Goal: Book appointment/travel/reservation

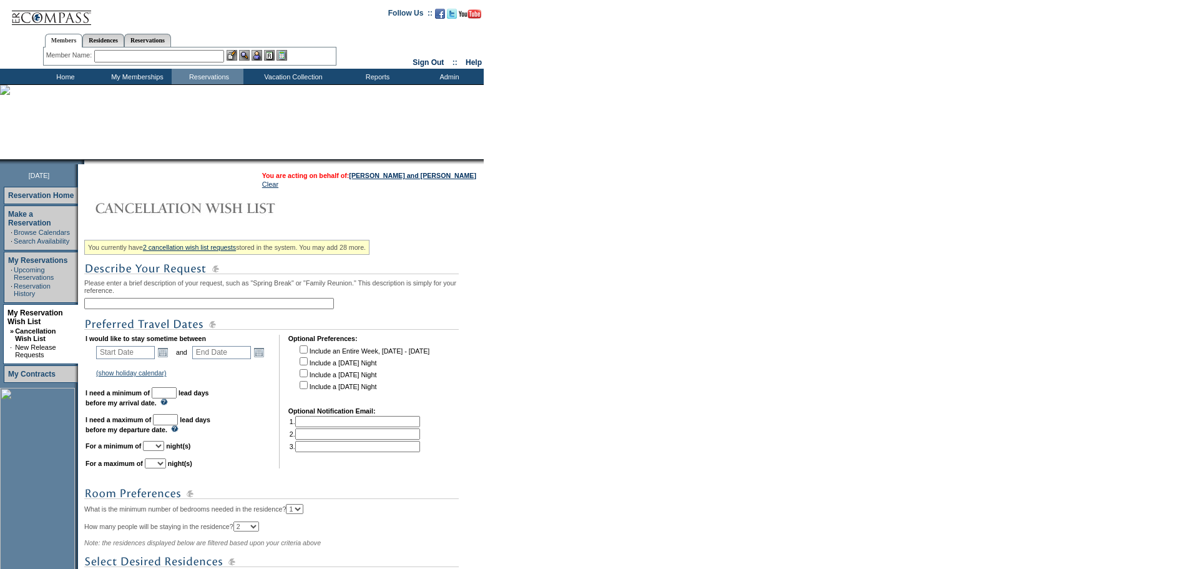
click at [165, 309] on input "text" at bounding box center [209, 303] width 250 height 11
type input "V"
click at [150, 305] on input "2nd Residence - 472 in [GEOGRAPHIC_DATA]" at bounding box center [209, 303] width 250 height 11
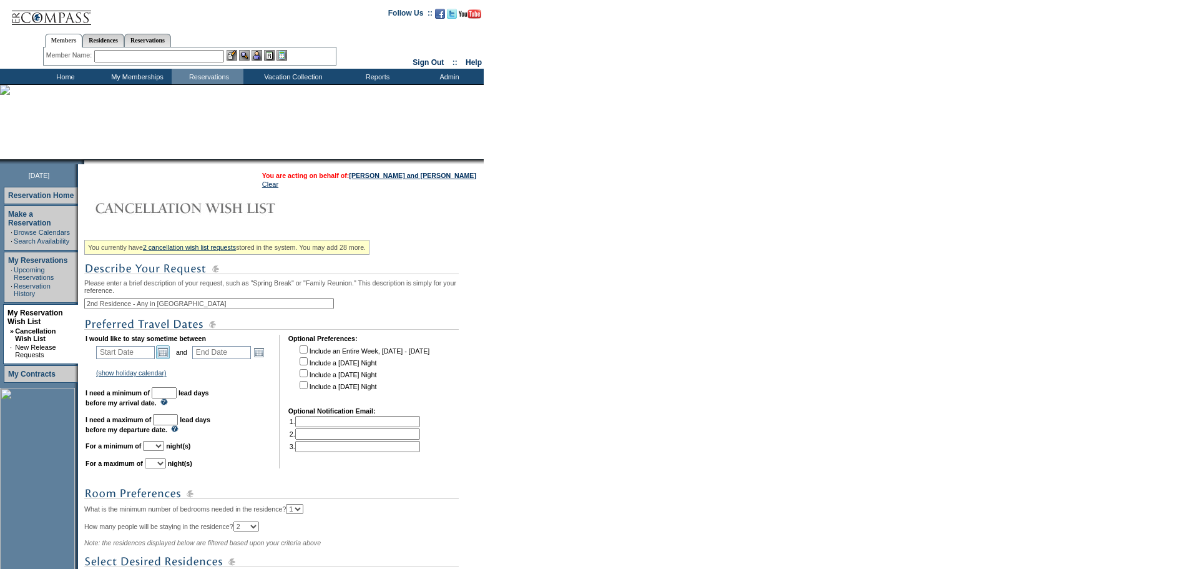
type input "2nd Residence - Any in [GEOGRAPHIC_DATA]"
click at [167, 359] on link "Open the calendar popup." at bounding box center [163, 352] width 14 height 14
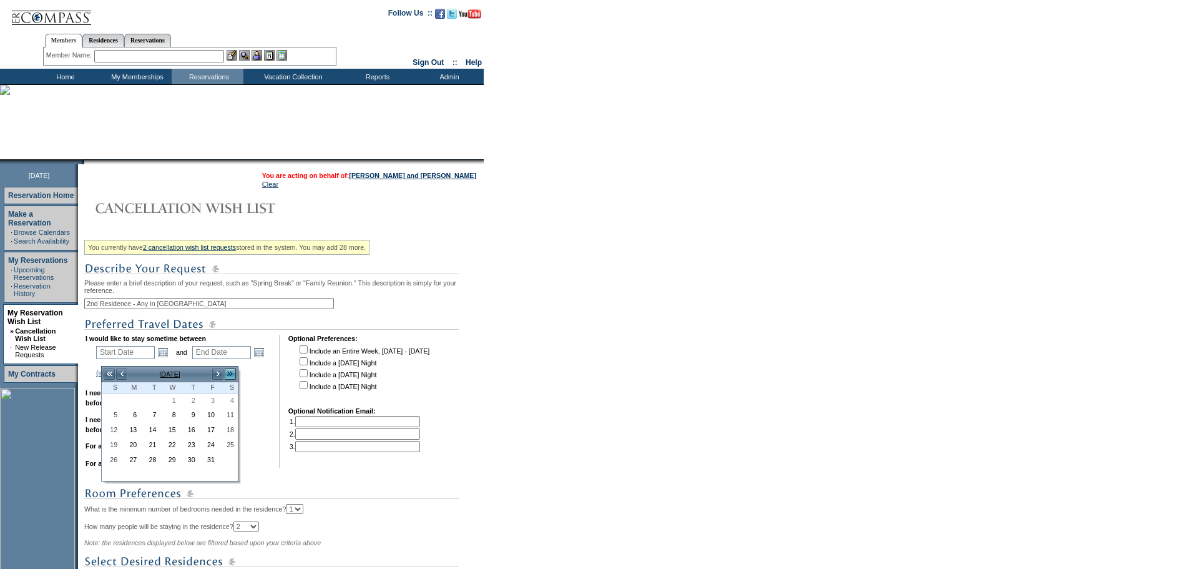
click at [230, 374] on link ">>" at bounding box center [230, 374] width 12 height 12
click at [123, 371] on link "<" at bounding box center [121, 374] width 12 height 12
click at [150, 461] on link "30" at bounding box center [150, 461] width 18 height 14
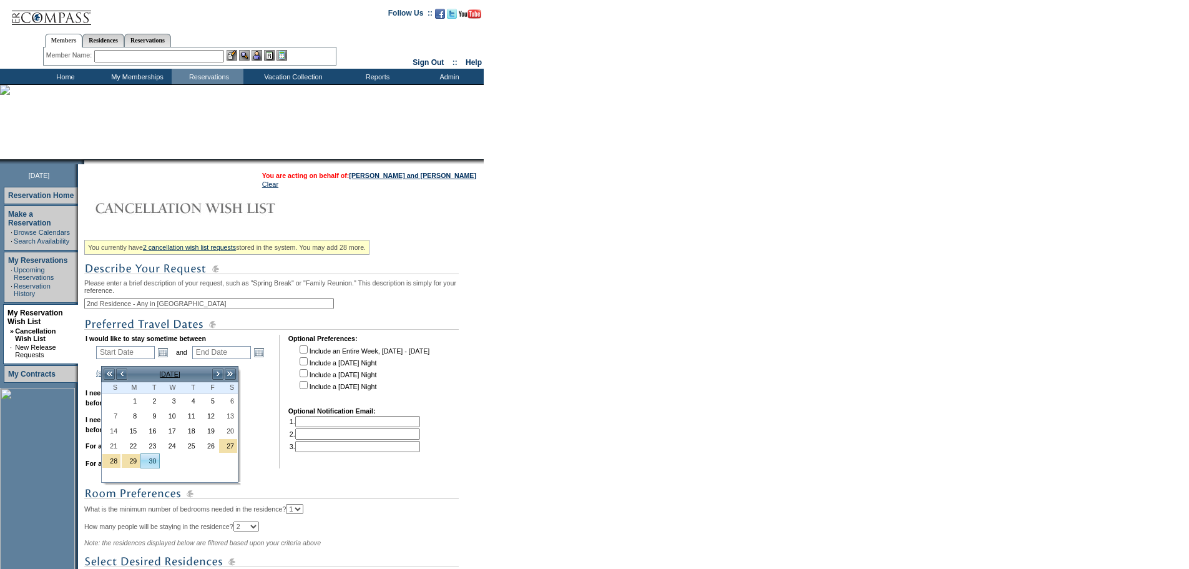
type input "[DATE]"
type input "273"
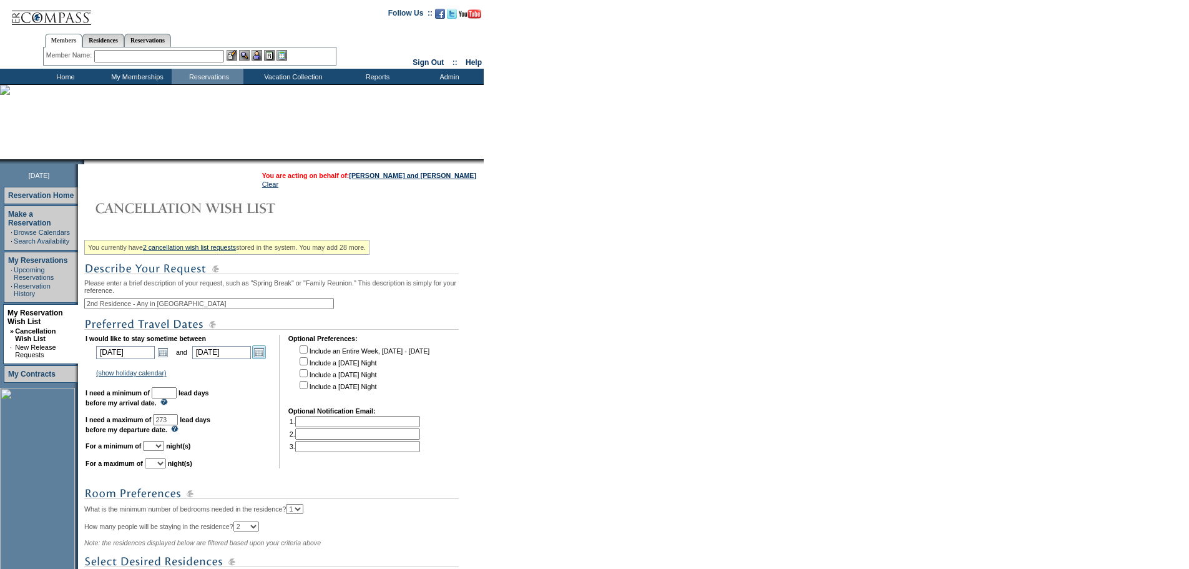
click at [266, 357] on link "Open the calendar popup." at bounding box center [259, 352] width 14 height 14
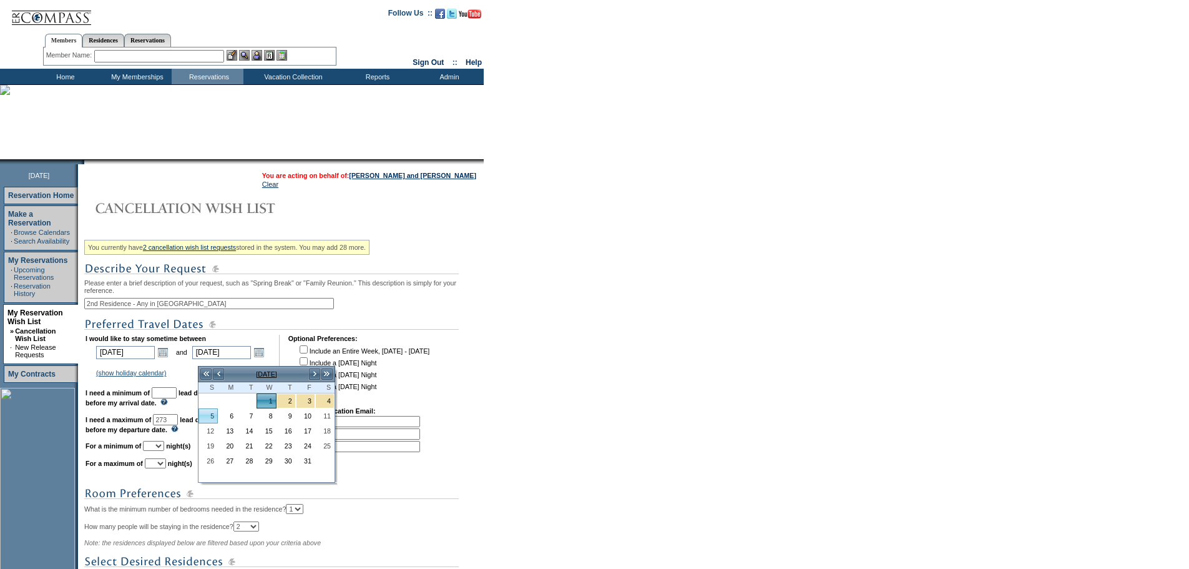
click at [210, 415] on link "5" at bounding box center [208, 416] width 18 height 14
type input "[DATE]"
type input "277"
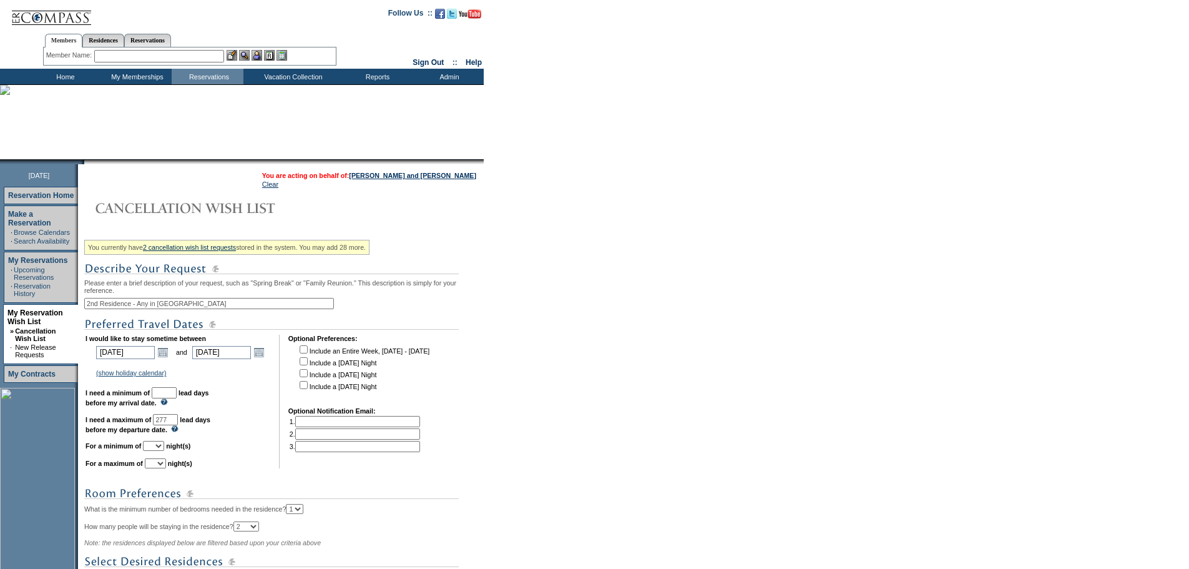
click at [177, 398] on input "text" at bounding box center [164, 392] width 25 height 11
type input "30"
click at [178, 425] on input "277" at bounding box center [165, 419] width 25 height 11
type input "180"
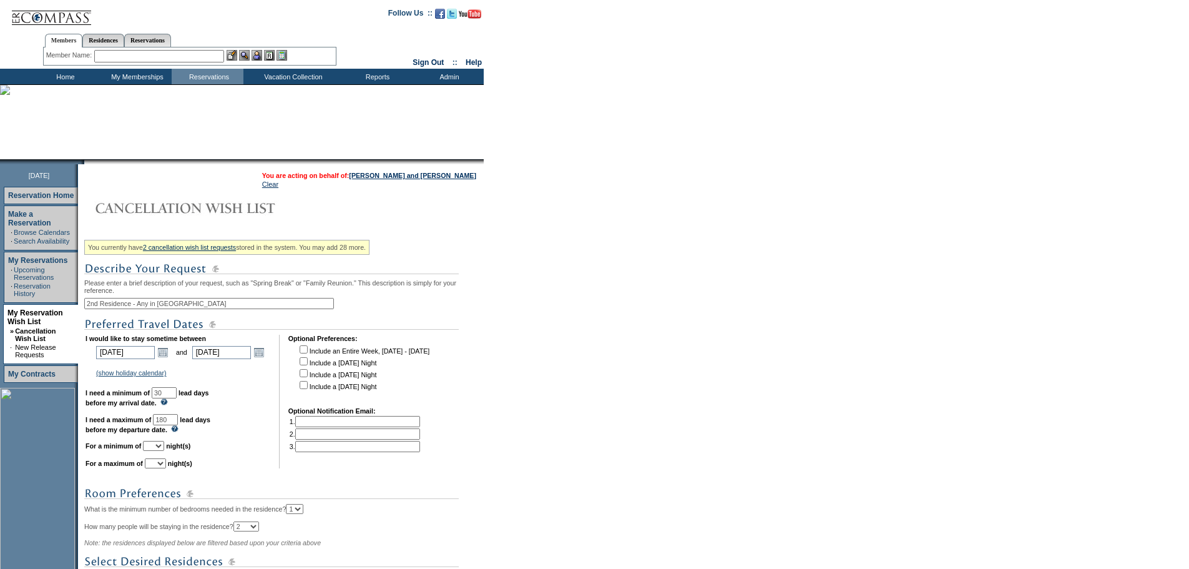
click at [164, 451] on select "1 2 3 4 5 6 7 8 9 10 11 12 13 14" at bounding box center [153, 446] width 21 height 10
select select "5"
click at [159, 451] on select "1 2 3 4 5 6 7 8 9 10 11 12 13 14" at bounding box center [153, 446] width 21 height 10
click at [166, 468] on select "1 2 3 4 5 6 7 8 9 10 11 12 13 14" at bounding box center [155, 463] width 21 height 10
select select "6"
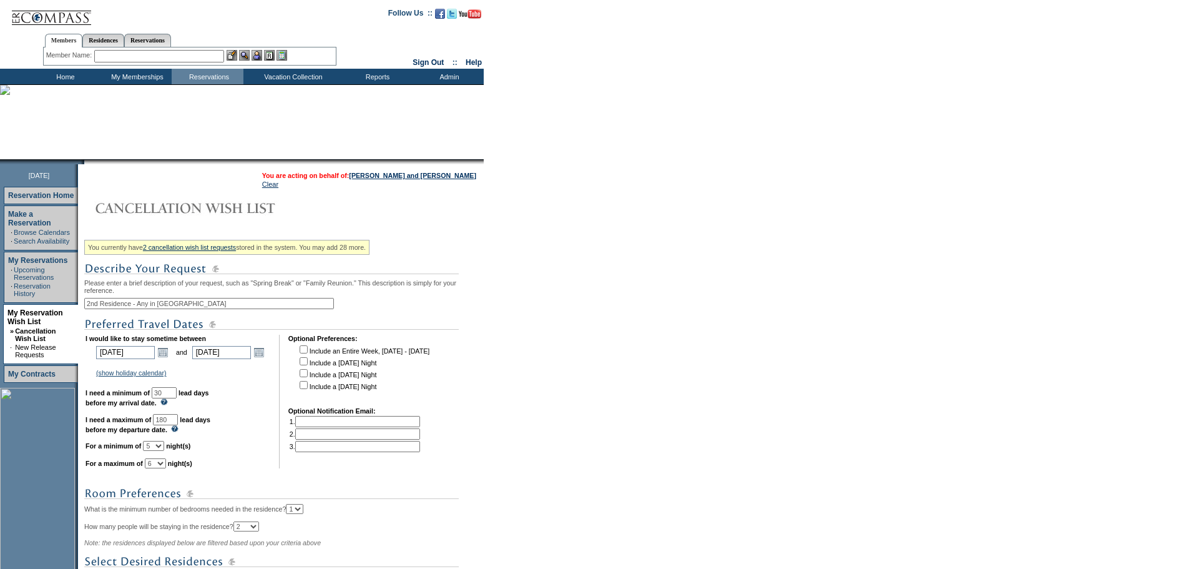
click at [160, 468] on select "1 2 3 4 5 6 7 8 9 10 11 12 13 14" at bounding box center [155, 463] width 21 height 10
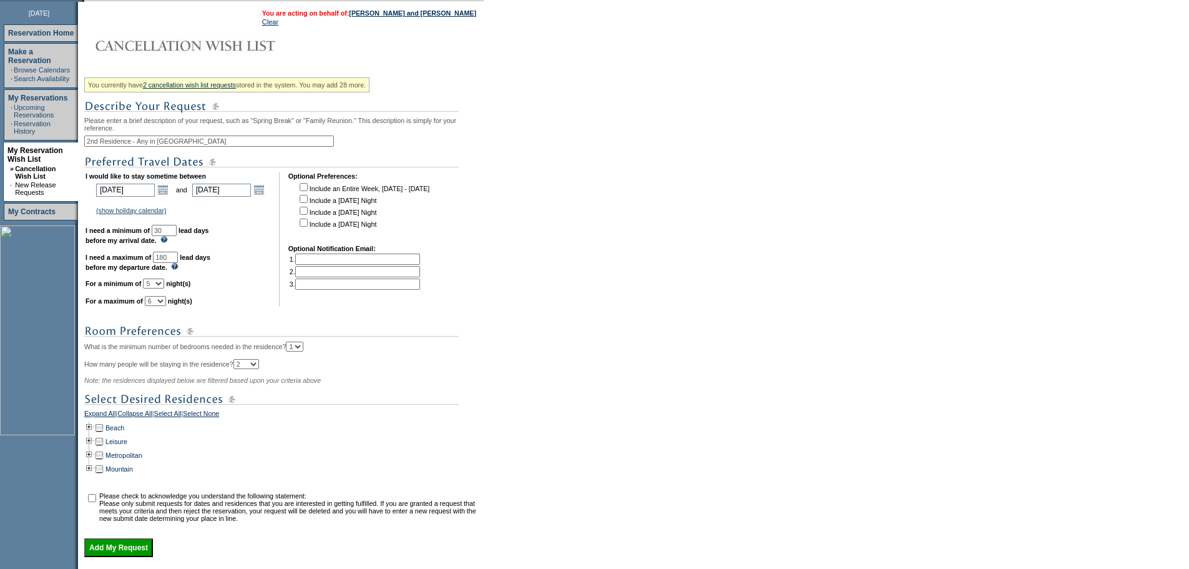
scroll to position [187, 0]
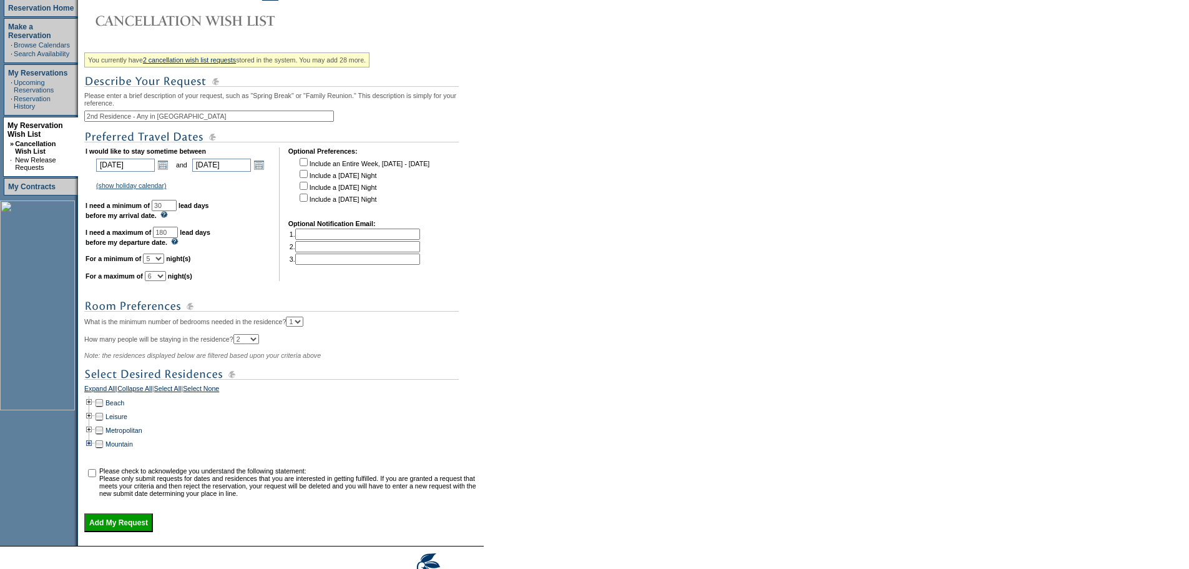
click at [94, 451] on td at bounding box center [89, 444] width 10 height 14
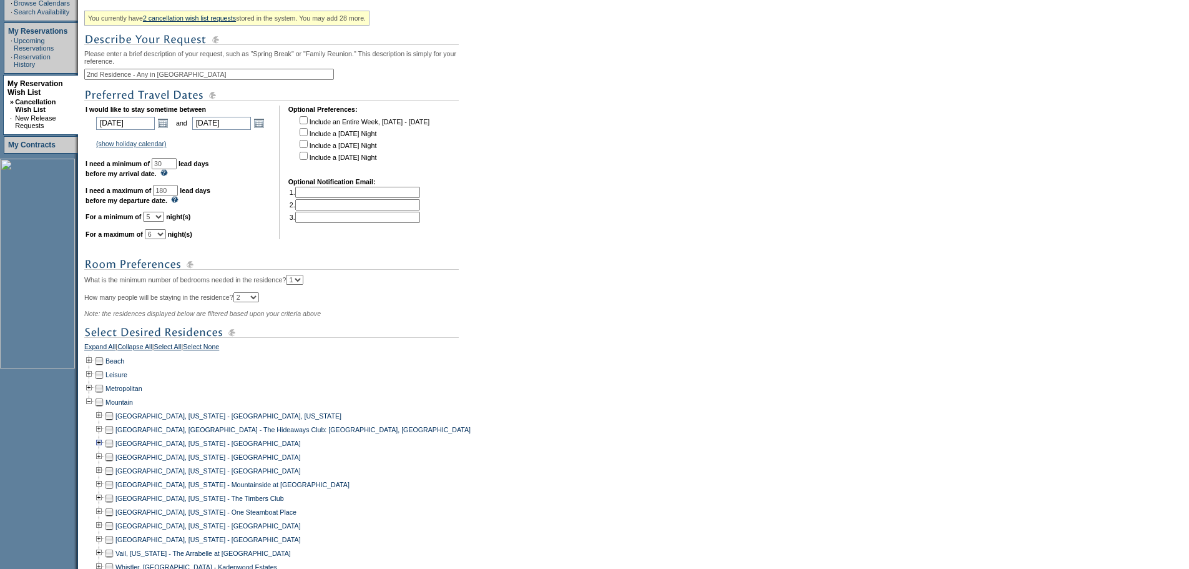
scroll to position [312, 0]
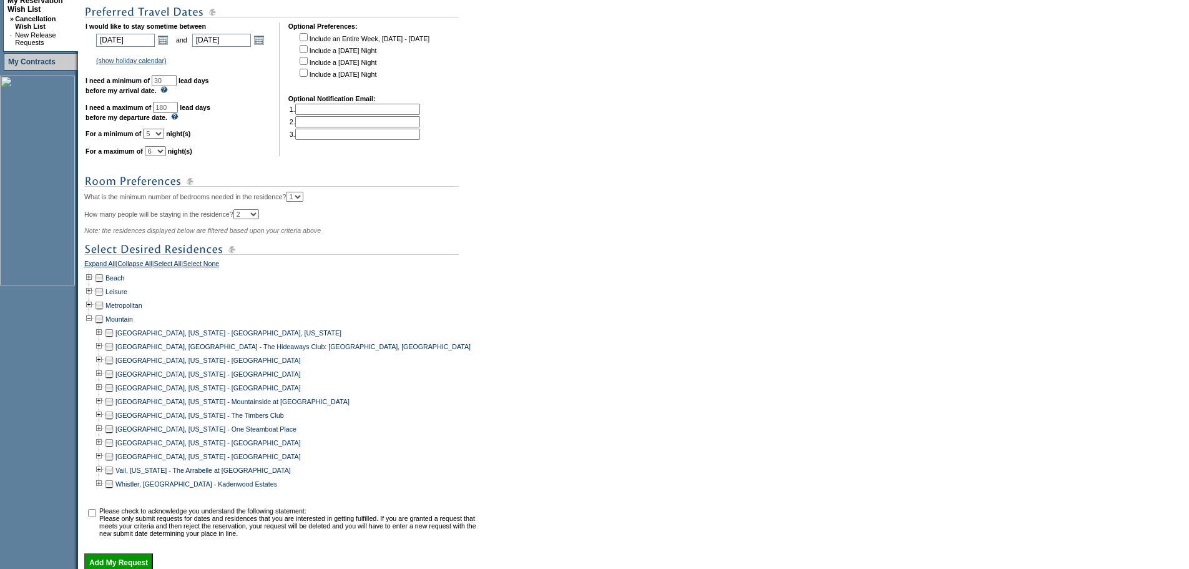
click at [114, 477] on td at bounding box center [109, 470] width 10 height 14
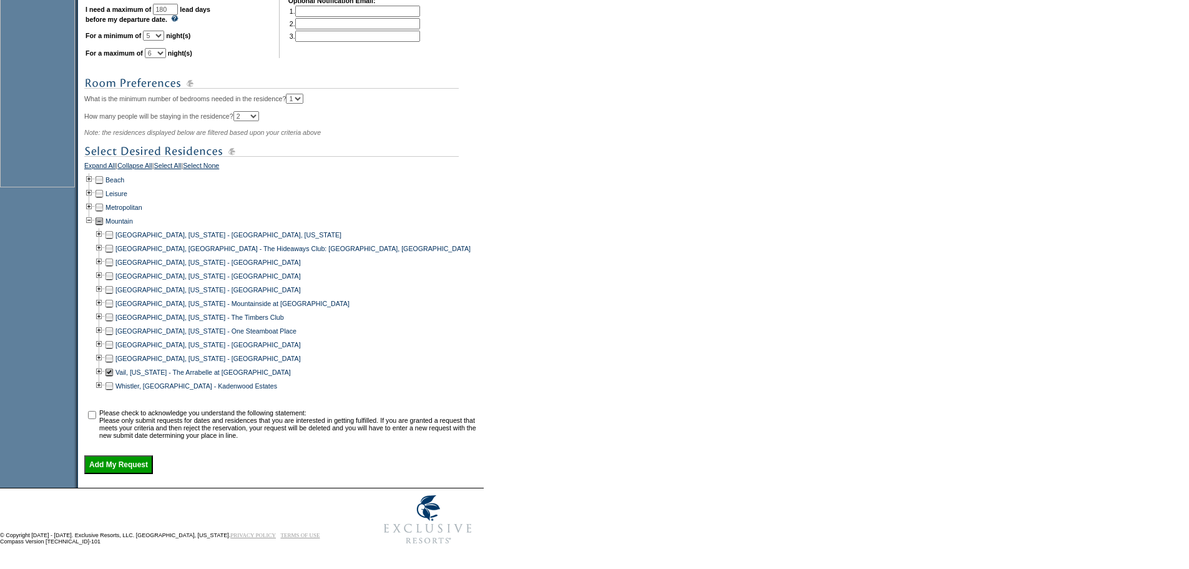
scroll to position [435, 0]
click at [96, 411] on input "checkbox" at bounding box center [92, 415] width 8 height 8
checkbox input "true"
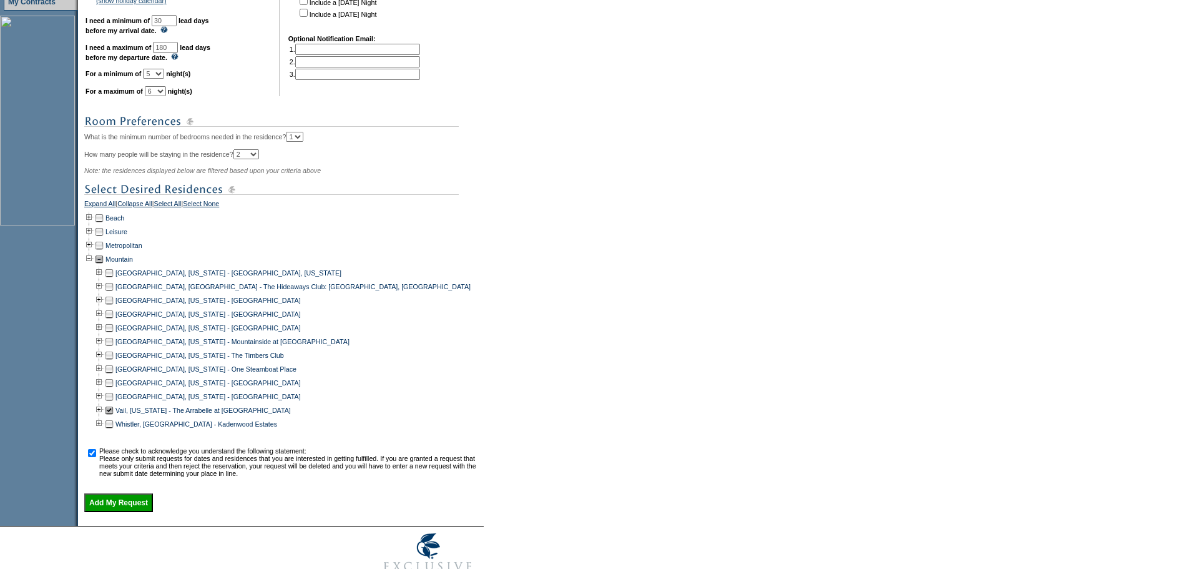
click at [149, 512] on input "Add My Request" at bounding box center [118, 502] width 69 height 19
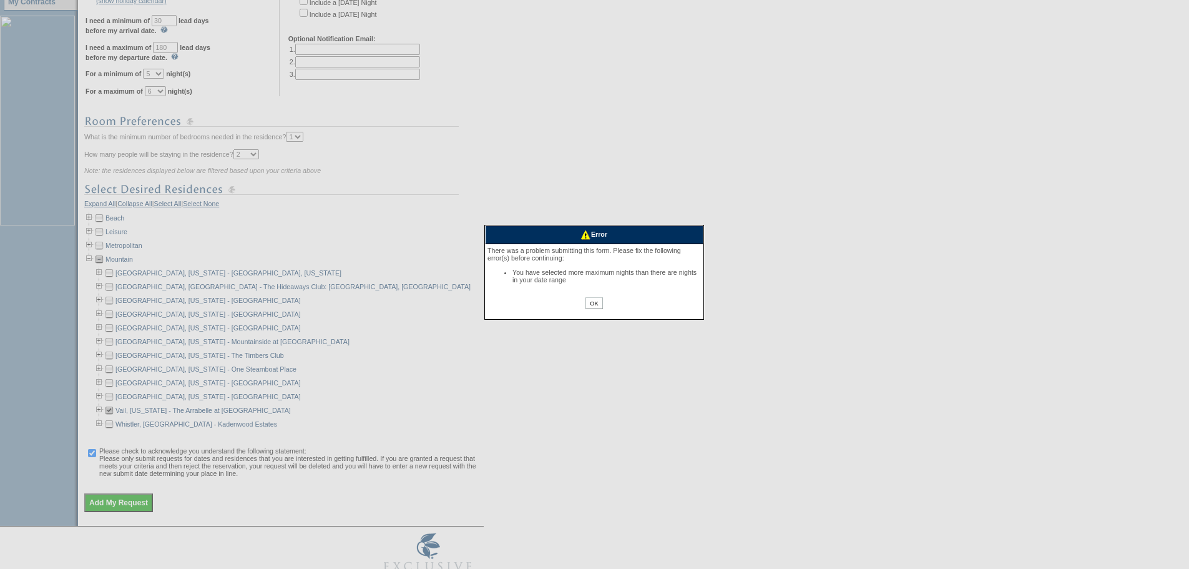
click at [596, 302] on input "OK" at bounding box center [594, 303] width 17 height 12
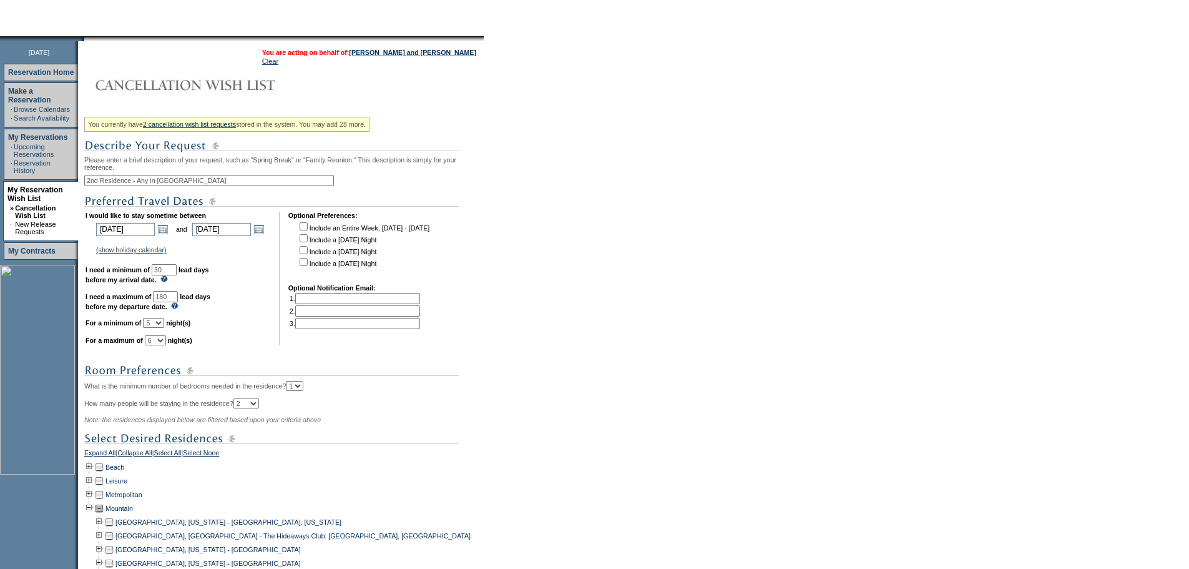
scroll to position [122, 0]
click at [170, 235] on link "Open the calendar popup." at bounding box center [163, 230] width 14 height 14
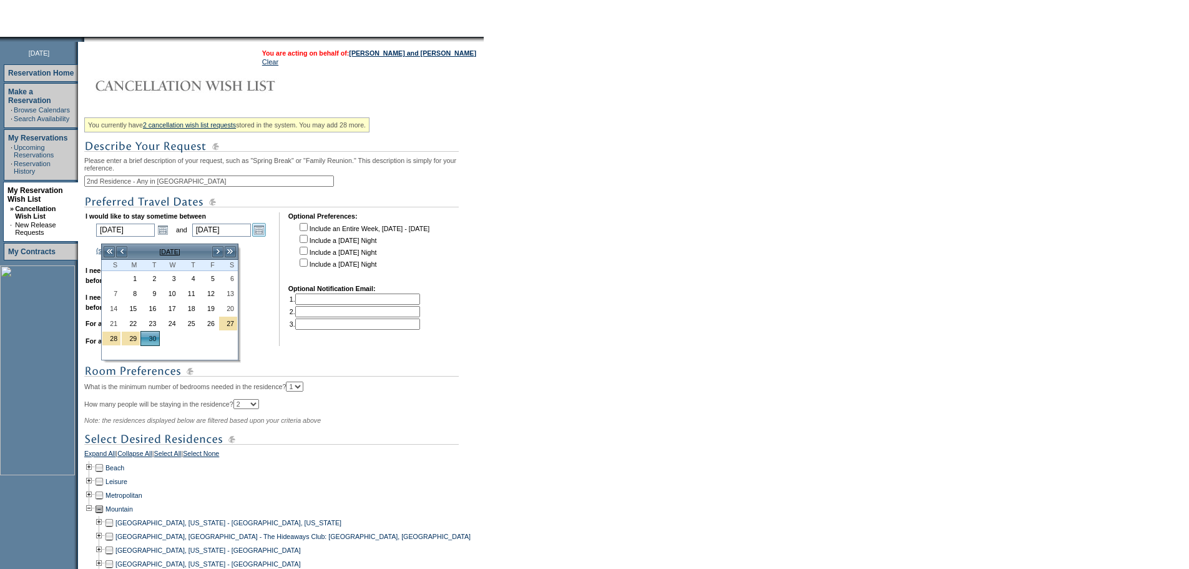
click at [266, 237] on link "Open the calendar popup." at bounding box center [259, 230] width 14 height 14
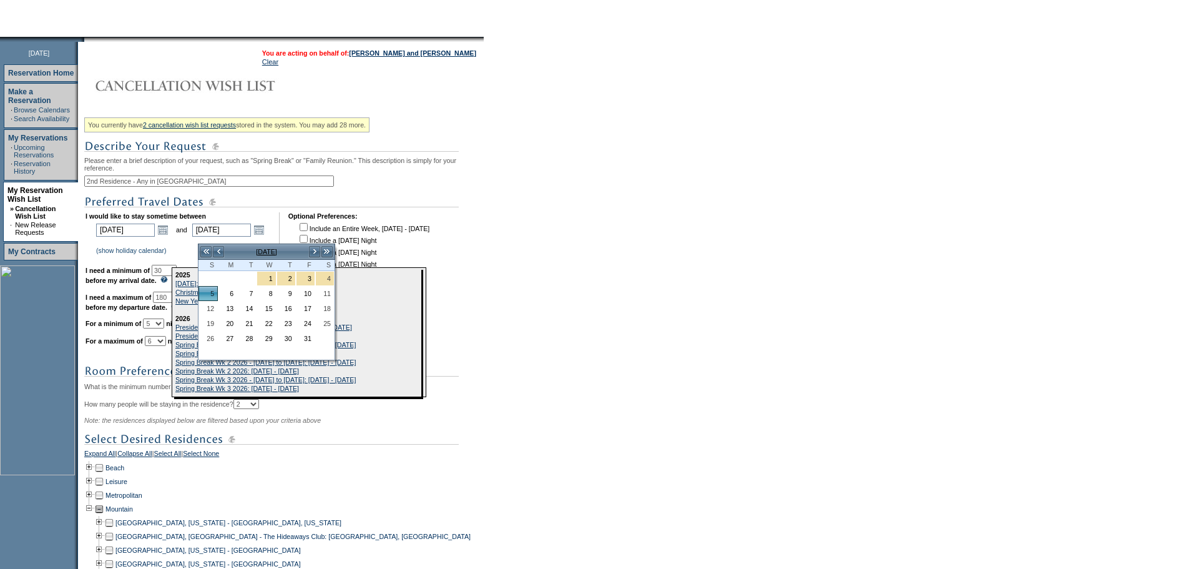
click at [167, 254] on link "(show holiday calendar)" at bounding box center [131, 250] width 71 height 7
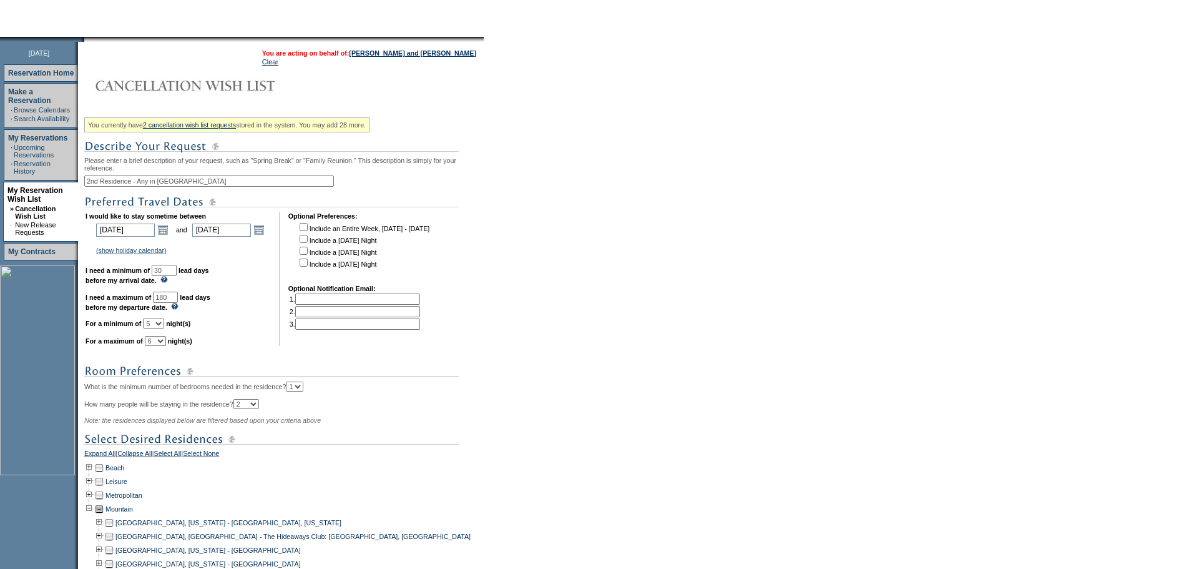
click at [166, 346] on select "1 2 3 4 5 6 7 8 9 10 11 12 13 14" at bounding box center [155, 341] width 21 height 10
select select "5"
click at [160, 346] on select "1 2 3 4 5 6 7 8 9 10 11 12 13 14" at bounding box center [155, 341] width 21 height 10
click at [164, 328] on select "1 2 3 4 5 6 7 8 9 10 11 12 13 14" at bounding box center [153, 323] width 21 height 10
select select "4"
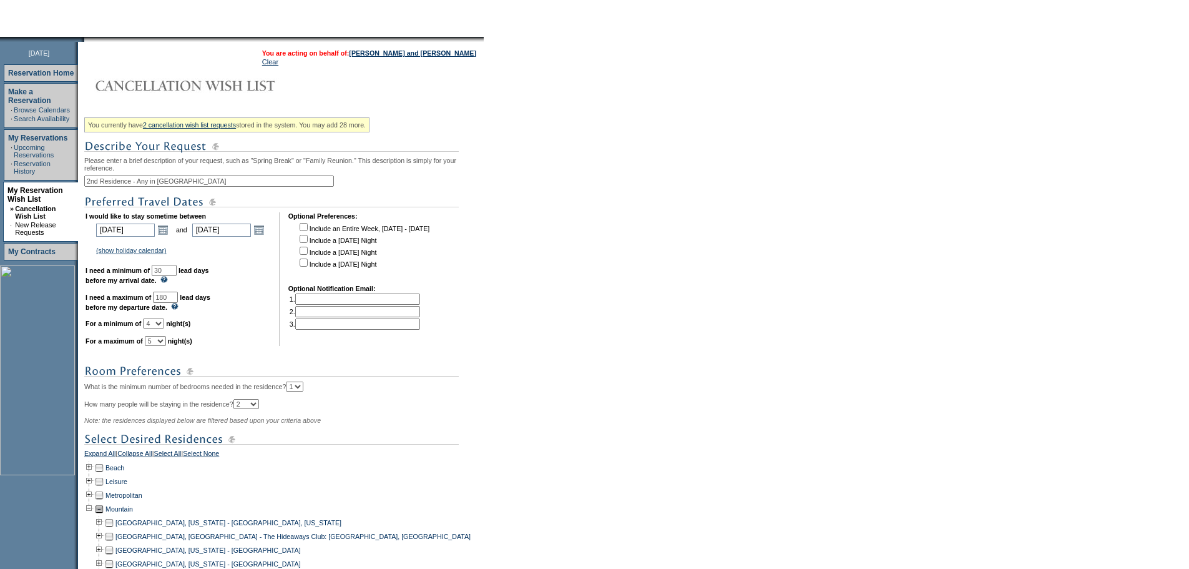
click at [159, 328] on select "1 2 3 4 5 6 7 8 9 10 11 12 13 14" at bounding box center [153, 323] width 21 height 10
click at [350, 447] on img at bounding box center [271, 439] width 375 height 16
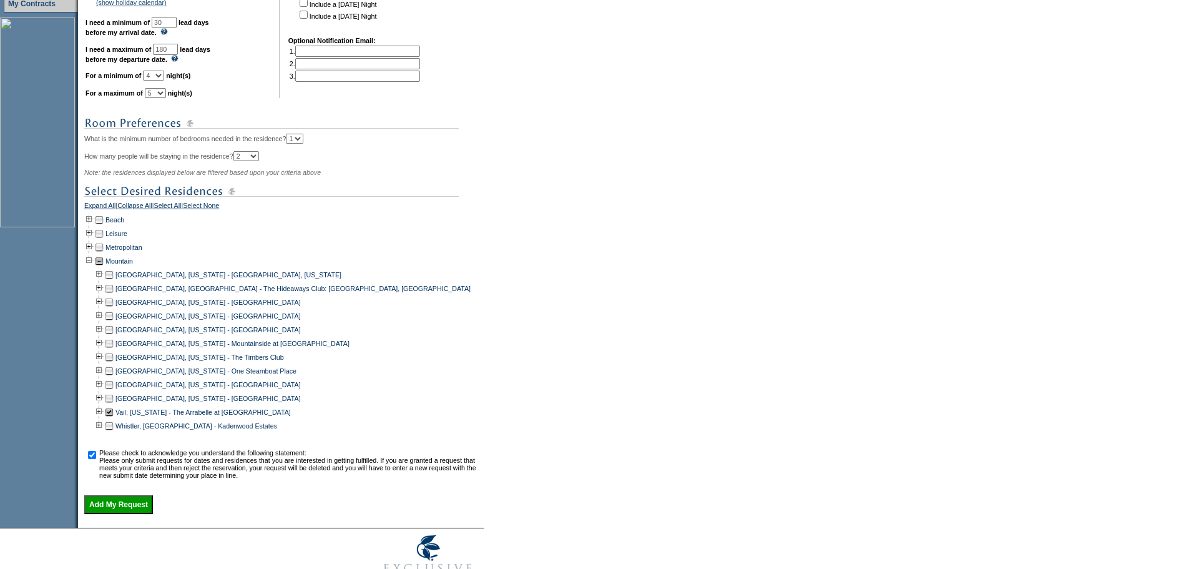
scroll to position [372, 0]
click at [149, 512] on input "Add My Request" at bounding box center [118, 502] width 69 height 19
